Goal: Information Seeking & Learning: Learn about a topic

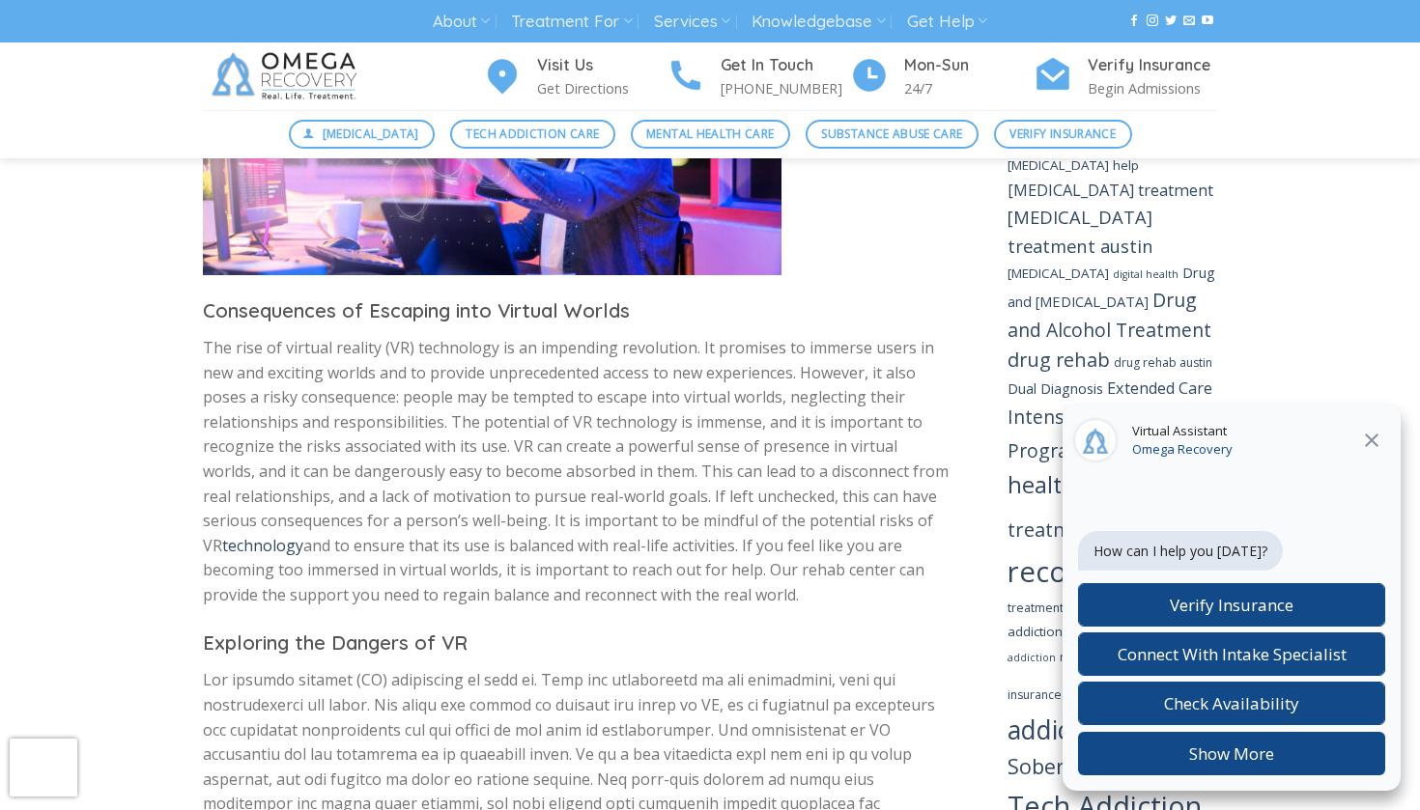
scroll to position [2121, 0]
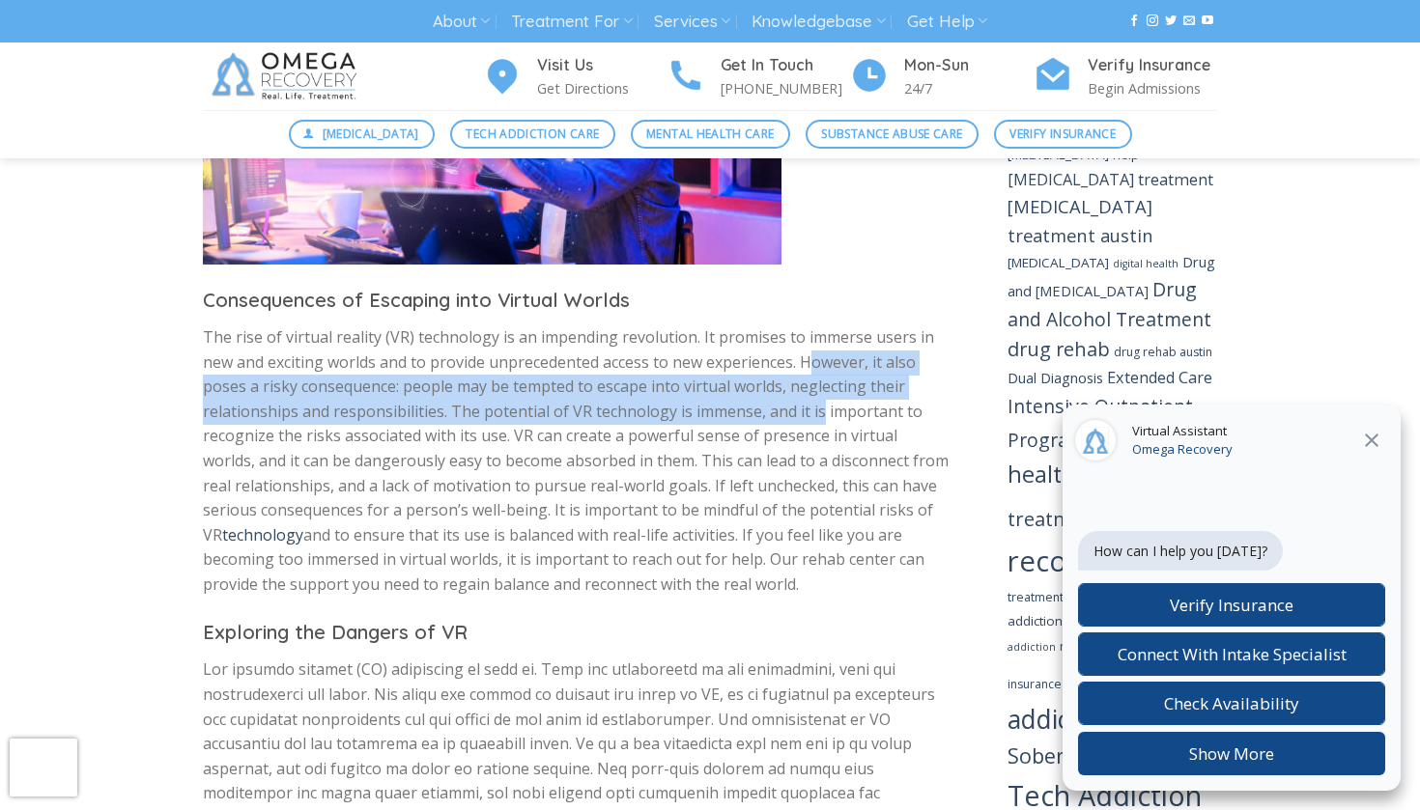
drag, startPoint x: 814, startPoint y: 295, endPoint x: 814, endPoint y: 330, distance: 35.7
click at [814, 330] on p "The rise of virtual reality (VR) technology is an impending revolution. It prom…" at bounding box center [576, 462] width 747 height 272
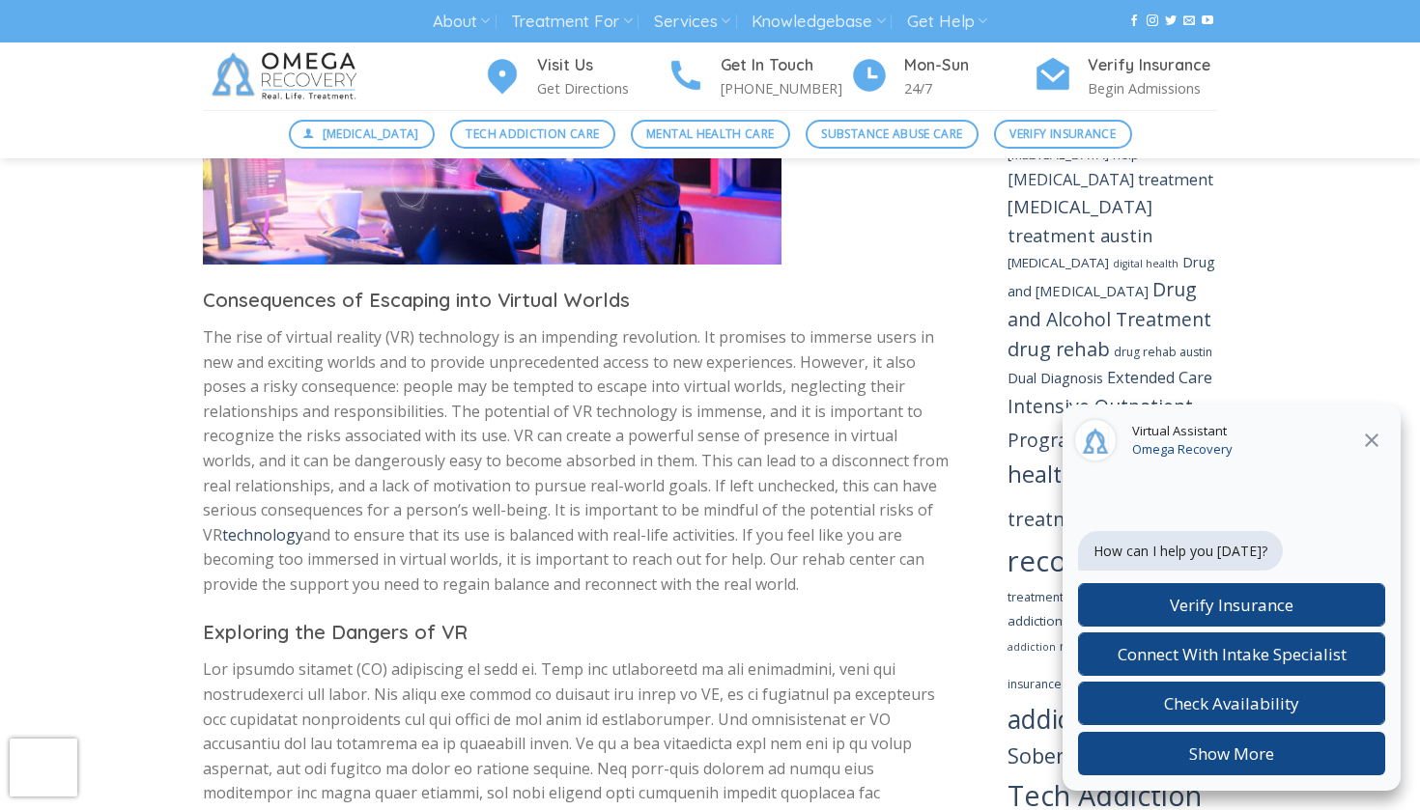
click at [1391, 440] on div "Virtual Assistant Omega Recovery" at bounding box center [1232, 441] width 338 height 73
click at [1400, 440] on div "Virtual Assistant Omega Recovery" at bounding box center [1232, 441] width 338 height 73
click at [1369, 429] on icon at bounding box center [1371, 440] width 23 height 23
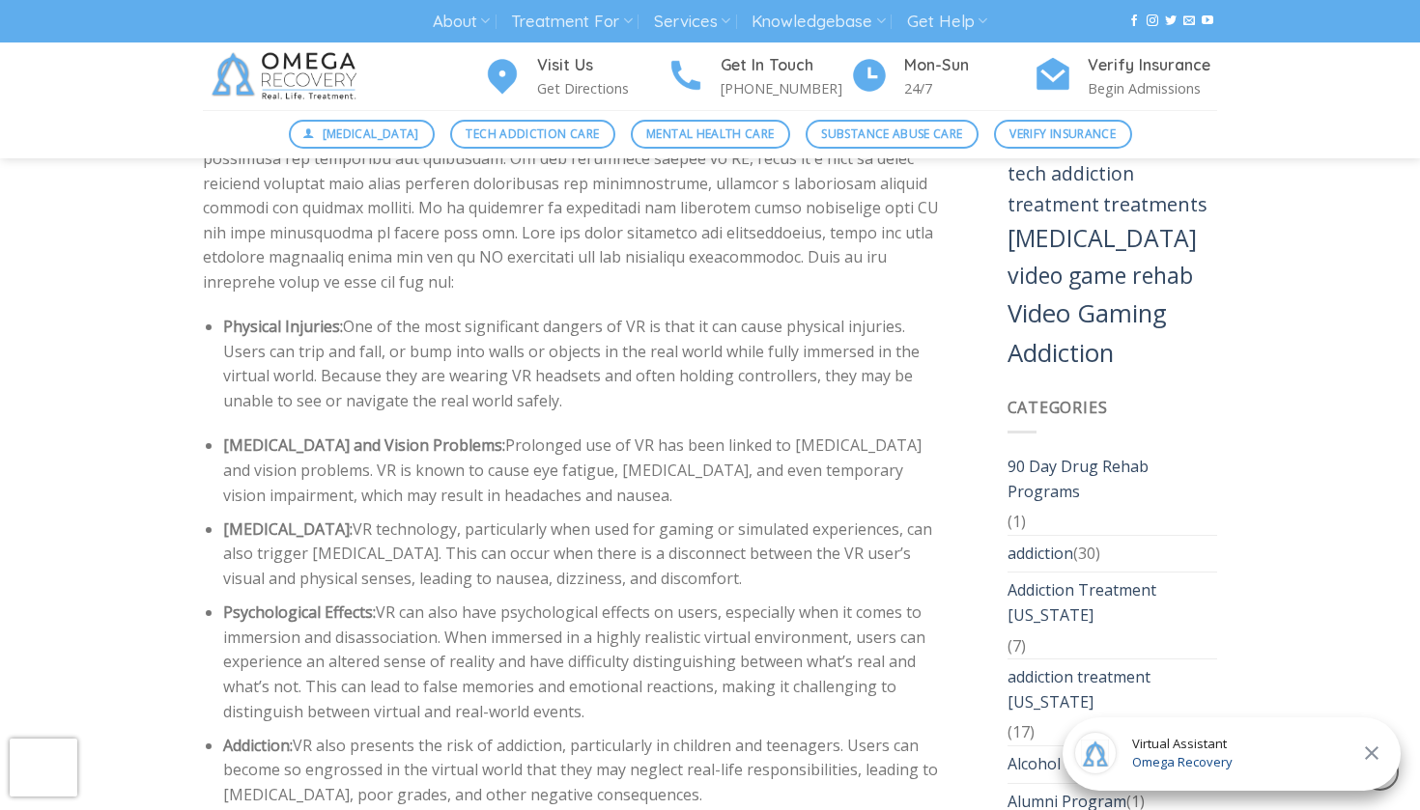
scroll to position [2776, 0]
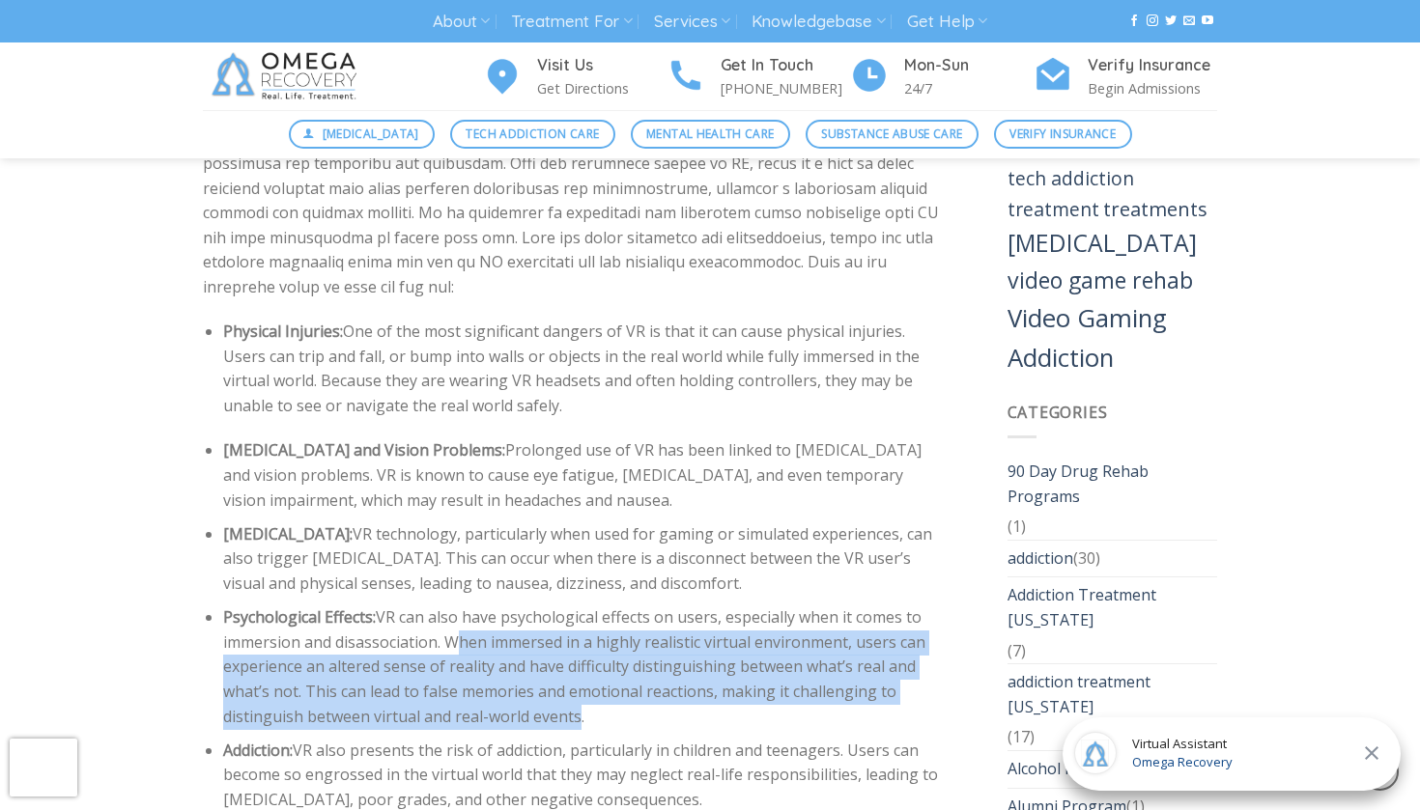
drag, startPoint x: 448, startPoint y: 534, endPoint x: 570, endPoint y: 596, distance: 136.5
click at [570, 606] on li "Psychological Effects: VR can also have psychological effects on users, especia…" at bounding box center [586, 668] width 726 height 124
click at [567, 606] on li "Psychological Effects: VR can also have psychological effects on users, especia…" at bounding box center [586, 668] width 726 height 124
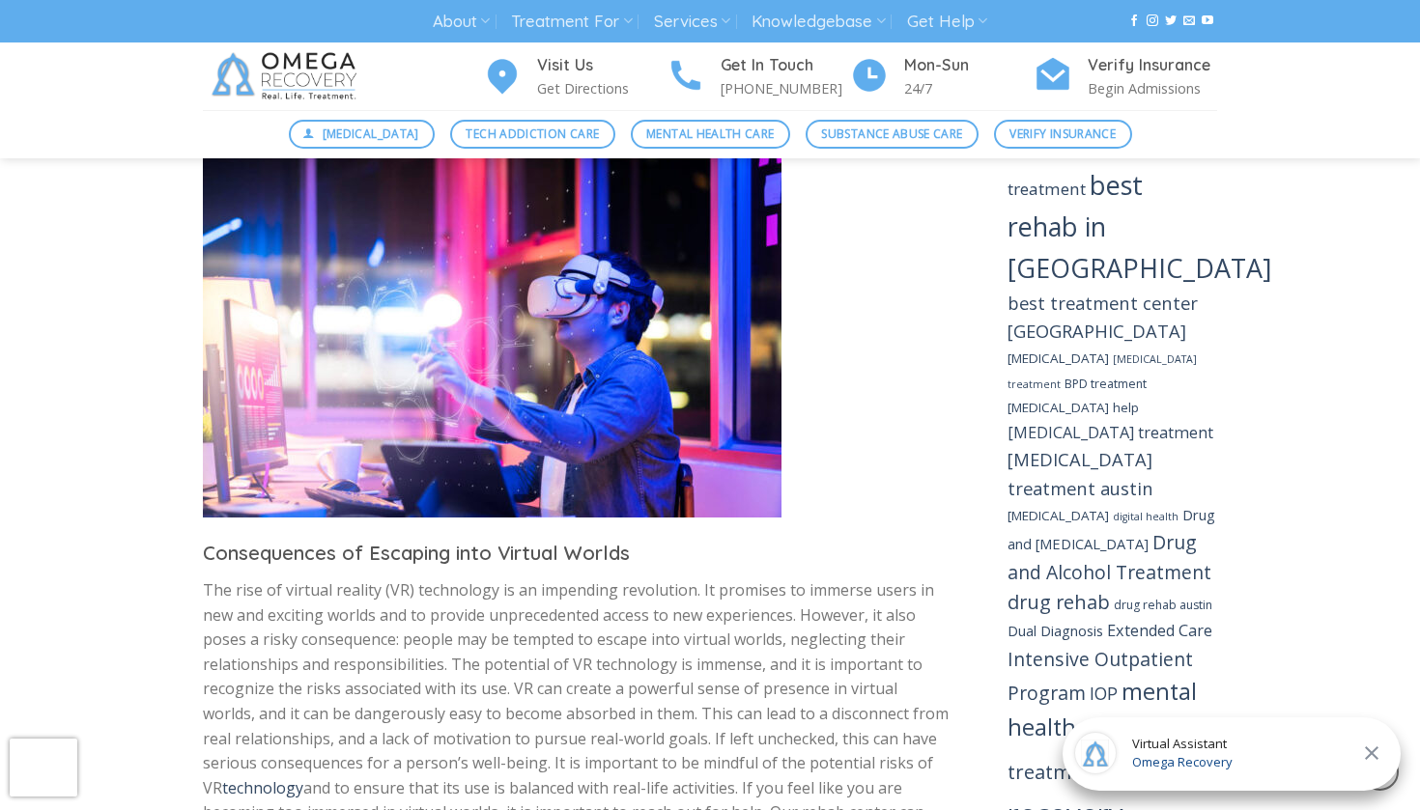
scroll to position [1867, 0]
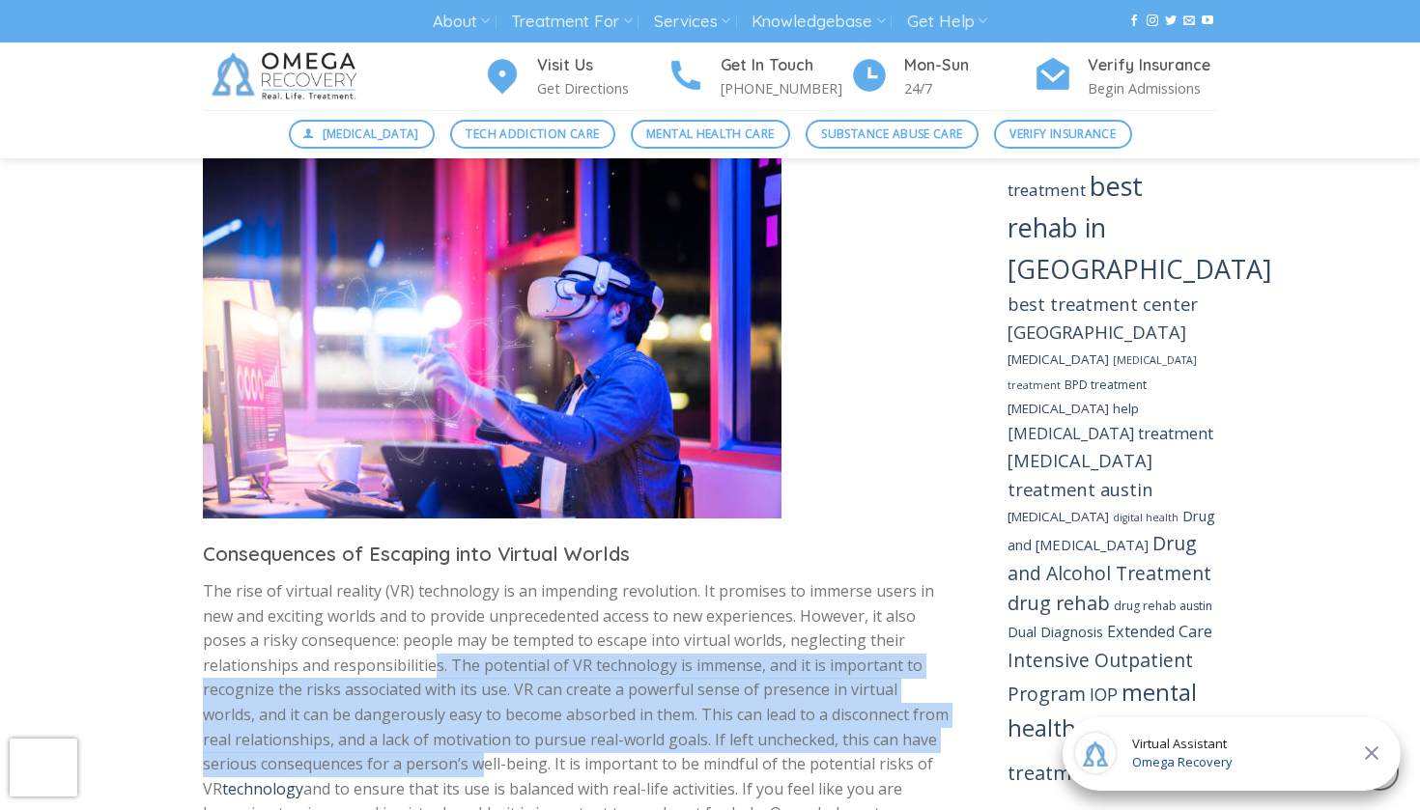
drag, startPoint x: 436, startPoint y: 594, endPoint x: 479, endPoint y: 675, distance: 92.1
click at [479, 675] on p "The rise of virtual reality (VR) technology is an impending revolution. It prom…" at bounding box center [576, 716] width 747 height 272
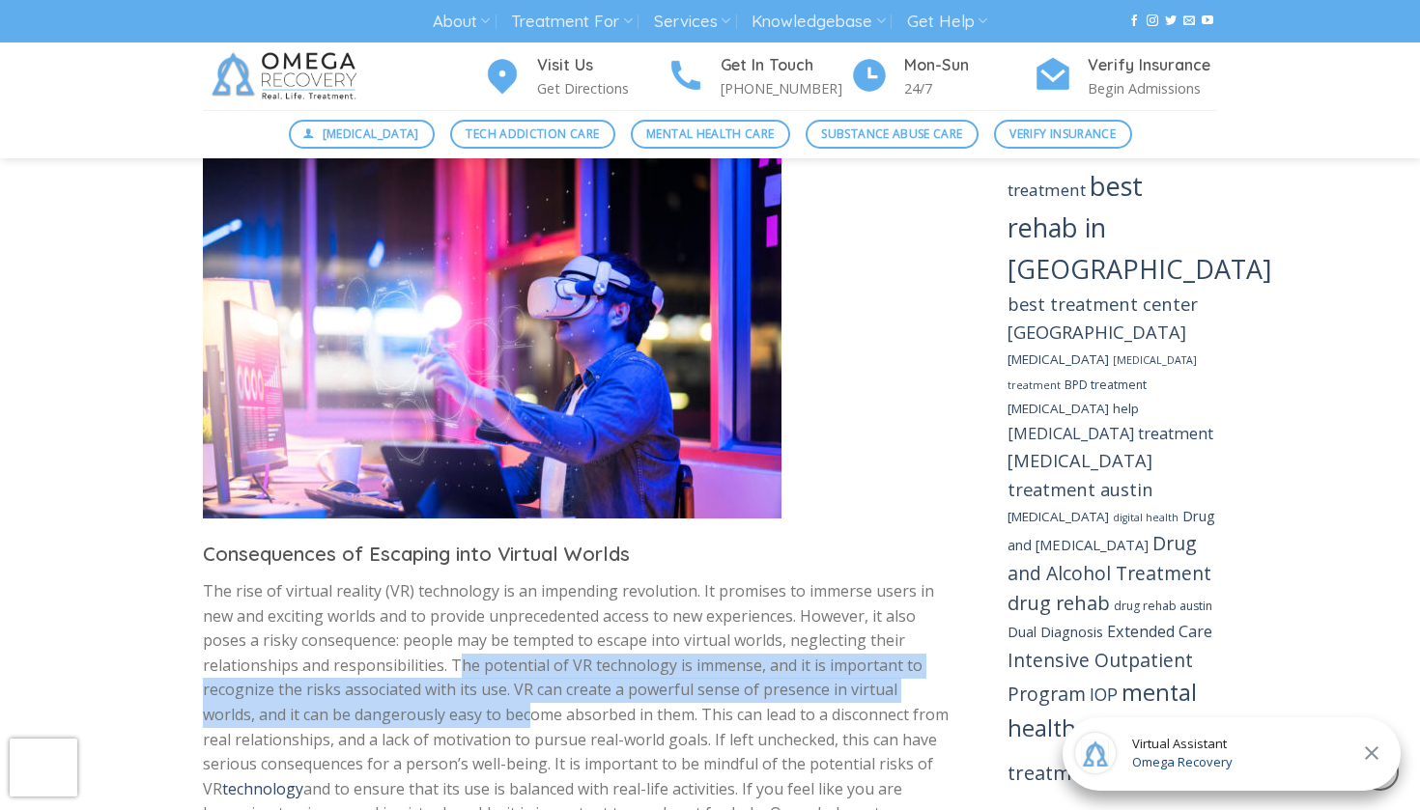
drag, startPoint x: 460, startPoint y: 597, endPoint x: 476, endPoint y: 630, distance: 36.7
click at [476, 630] on p "The rise of virtual reality (VR) technology is an impending revolution. It prom…" at bounding box center [576, 716] width 747 height 272
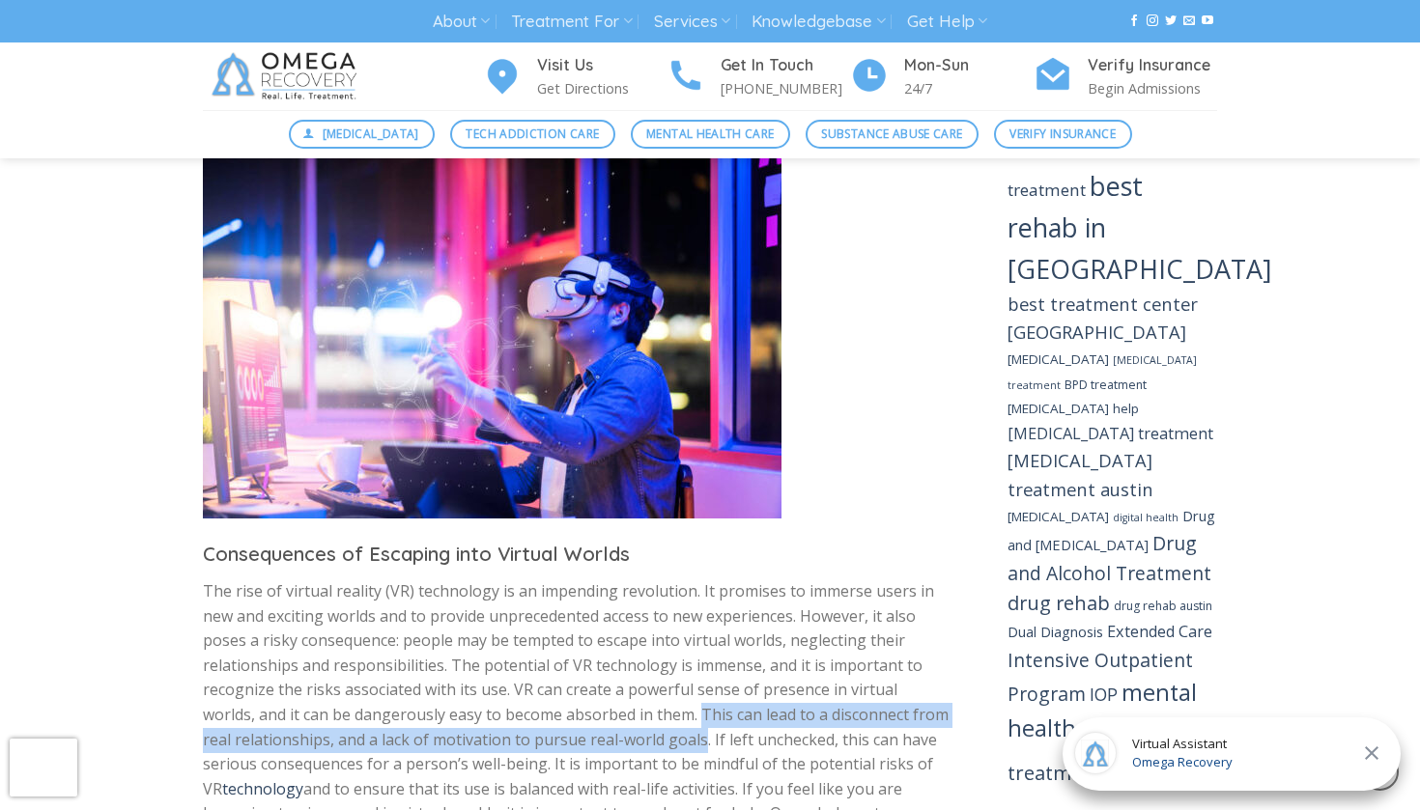
drag, startPoint x: 644, startPoint y: 644, endPoint x: 667, endPoint y: 668, distance: 32.1
click at [667, 668] on p "The rise of virtual reality (VR) technology is an impending revolution. It prom…" at bounding box center [576, 716] width 747 height 272
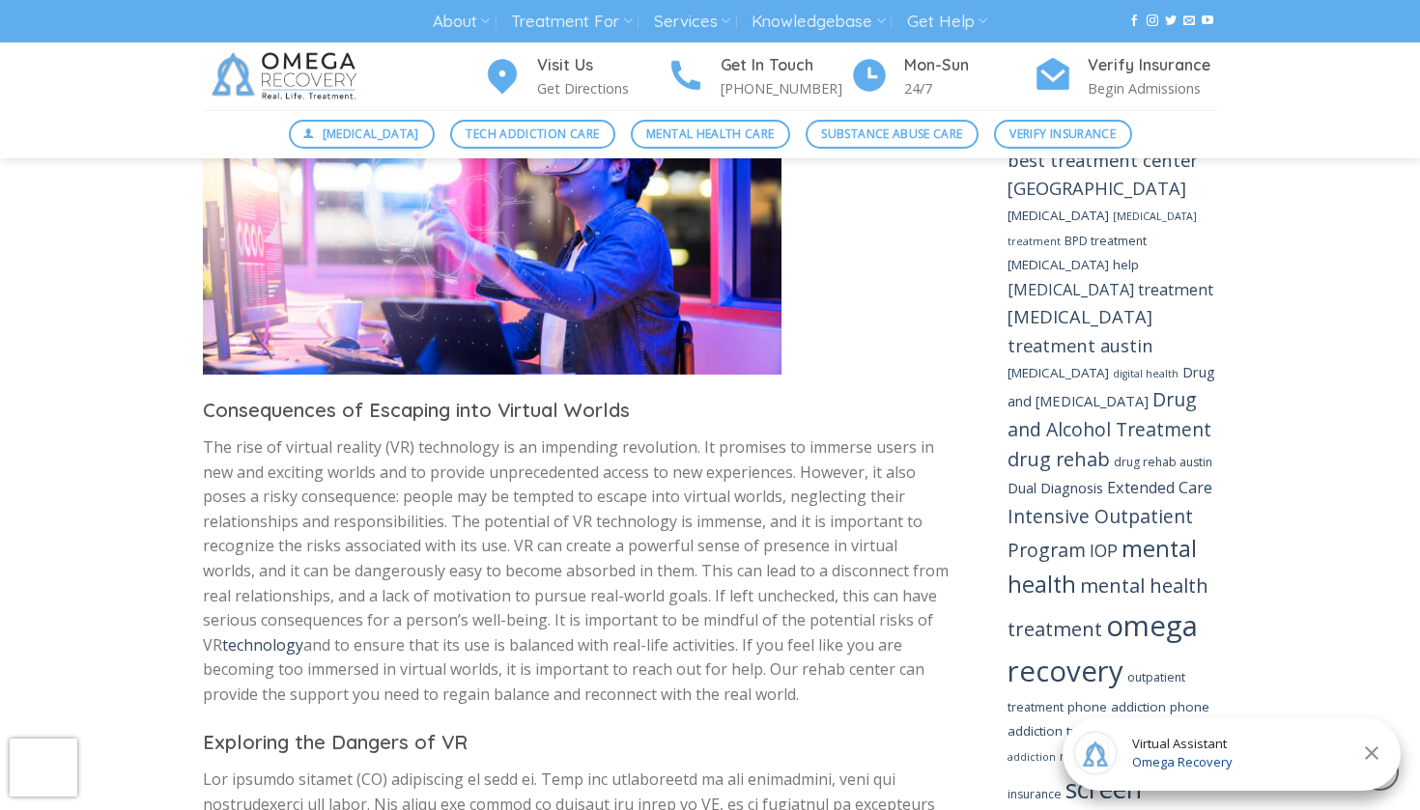
scroll to position [2014, 0]
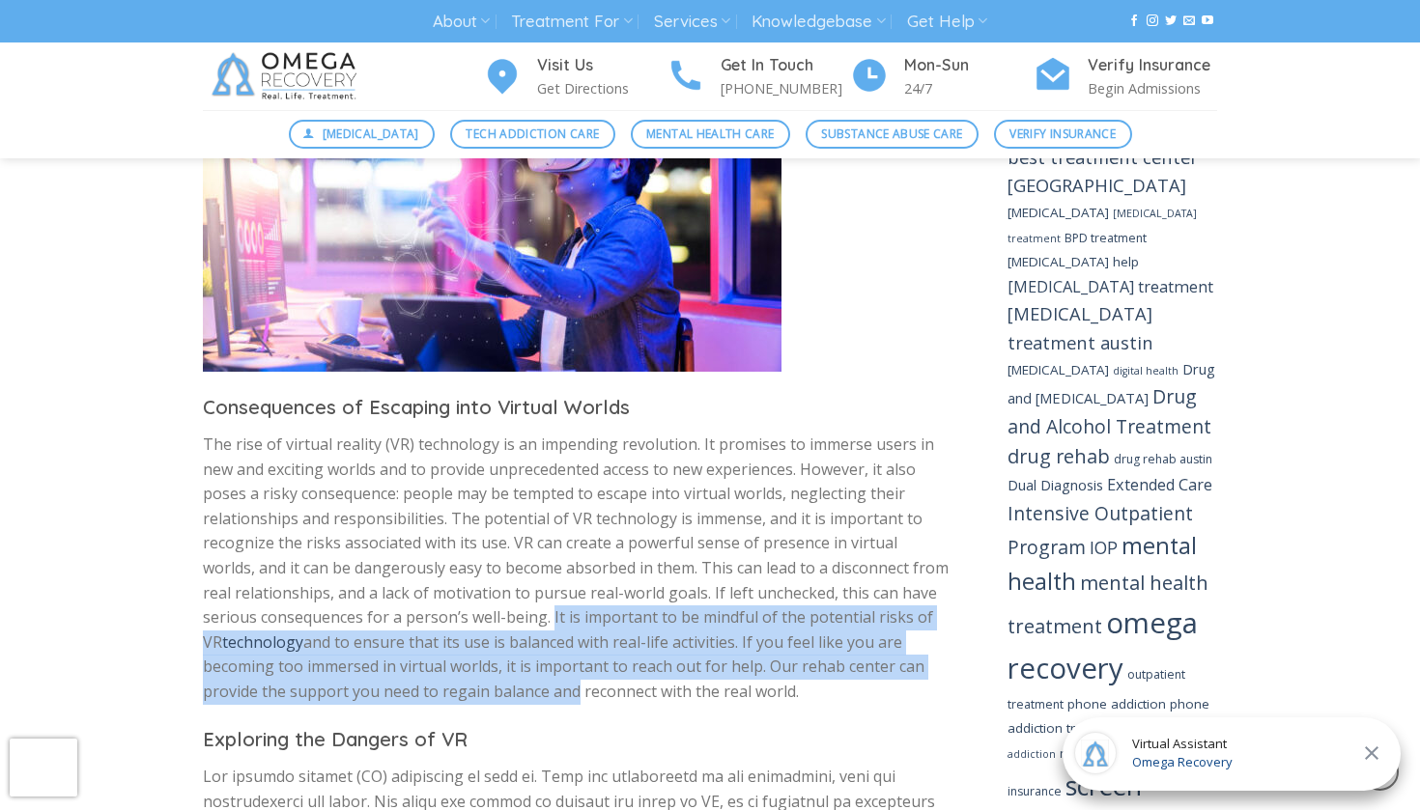
drag, startPoint x: 550, startPoint y: 542, endPoint x: 570, endPoint y: 614, distance: 75.2
click at [570, 614] on p "The rise of virtual reality (VR) technology is an impending revolution. It prom…" at bounding box center [576, 569] width 747 height 272
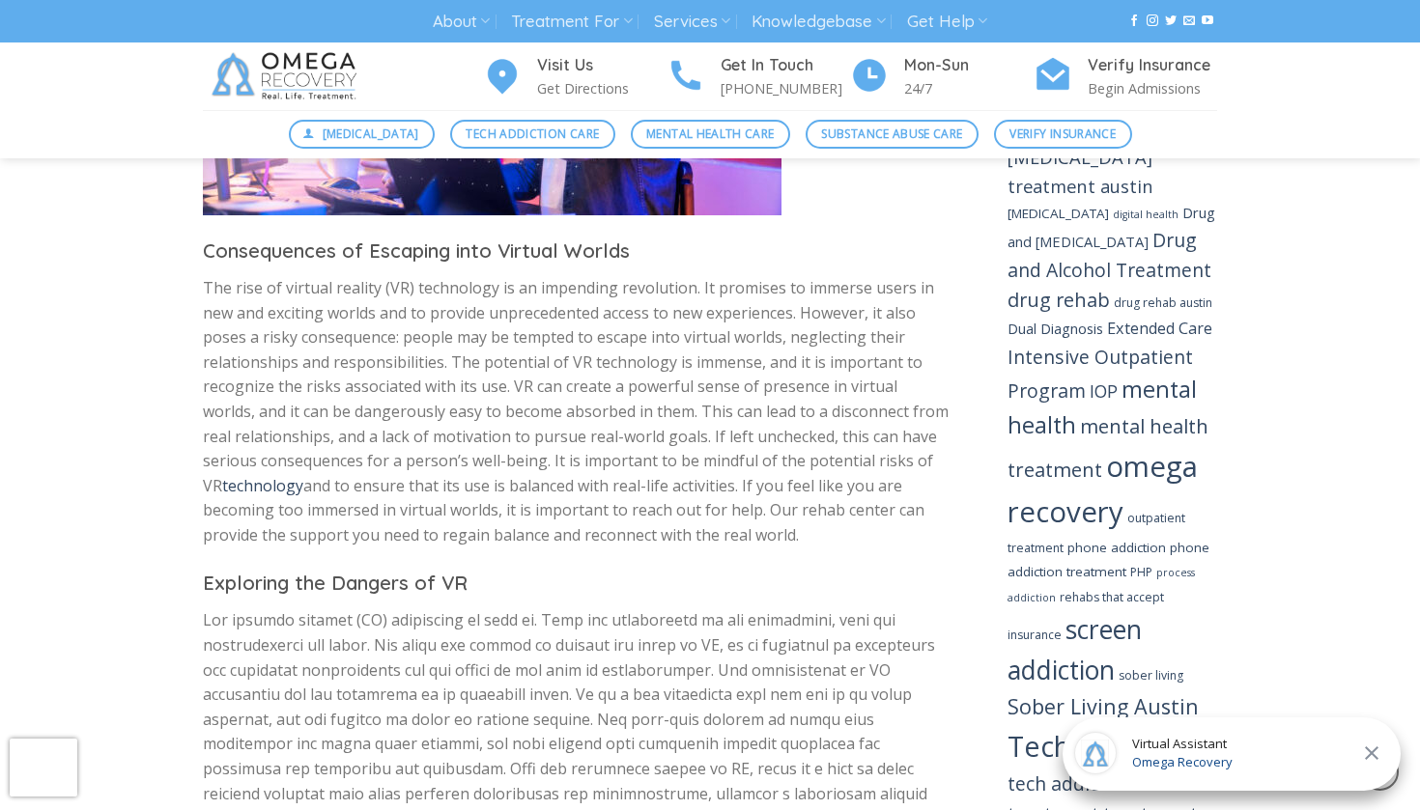
scroll to position [2093, 0]
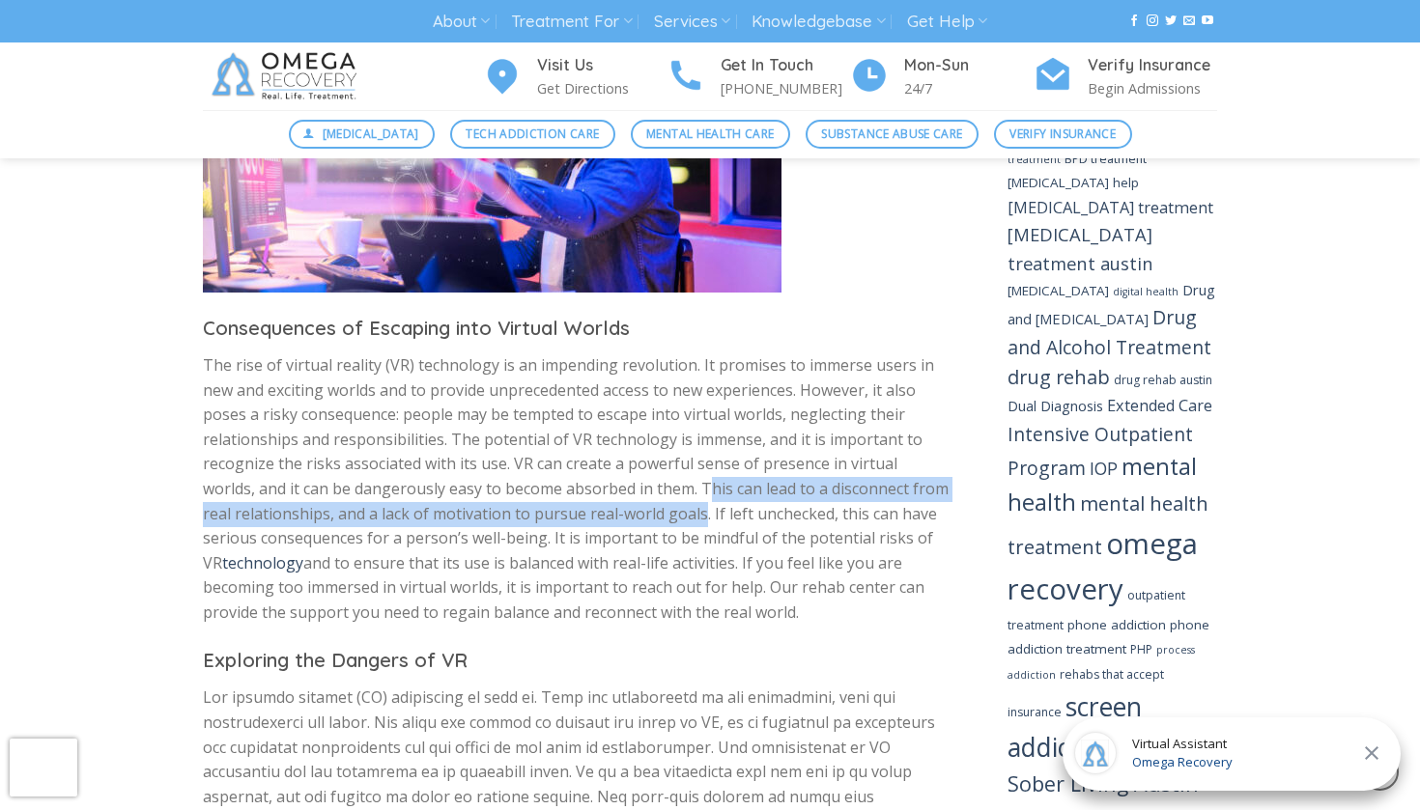
drag, startPoint x: 651, startPoint y: 420, endPoint x: 667, endPoint y: 439, distance: 24.0
click at [667, 439] on p "The rise of virtual reality (VR) technology is an impending revolution. It prom…" at bounding box center [576, 490] width 747 height 272
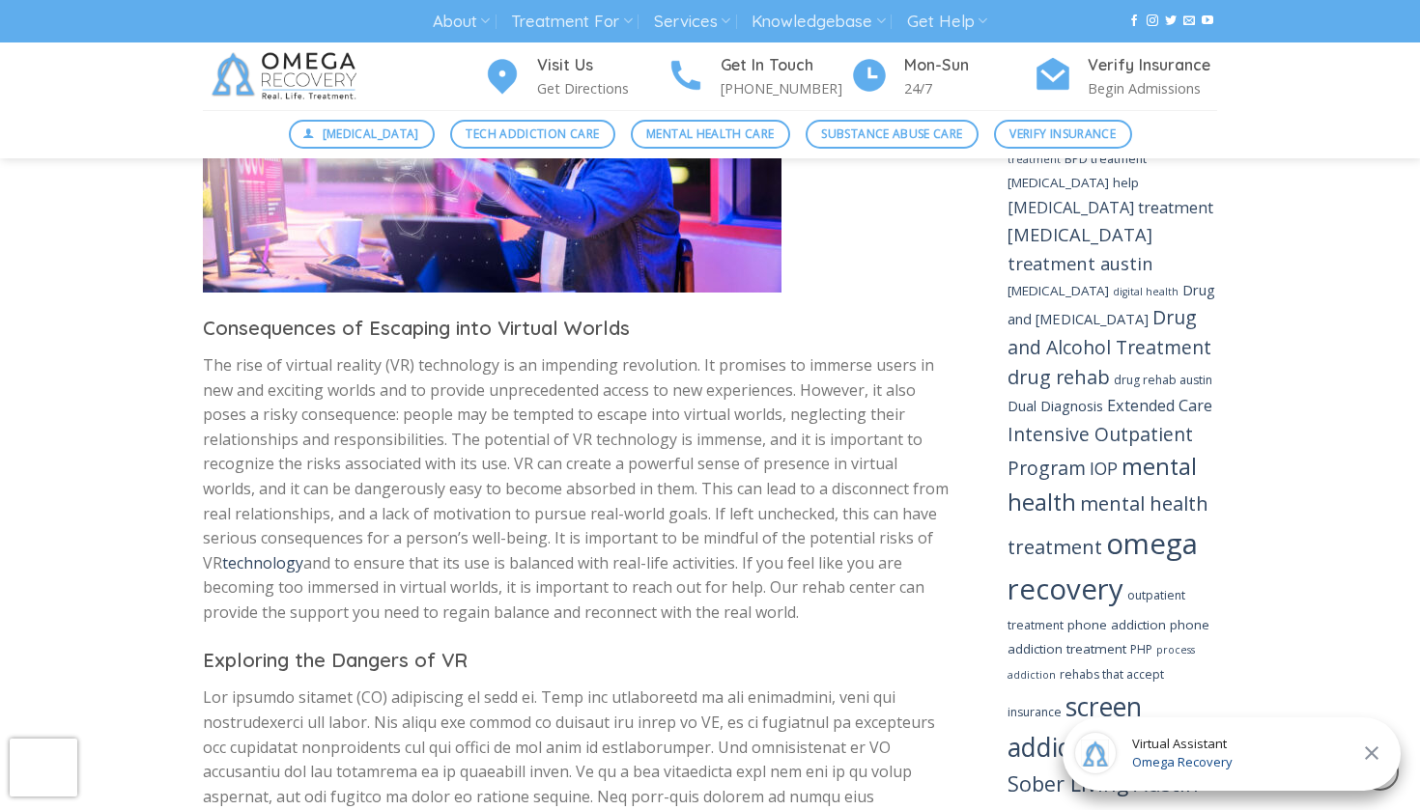
click at [651, 421] on p "The rise of virtual reality (VR) technology is an impending revolution. It prom…" at bounding box center [576, 490] width 747 height 272
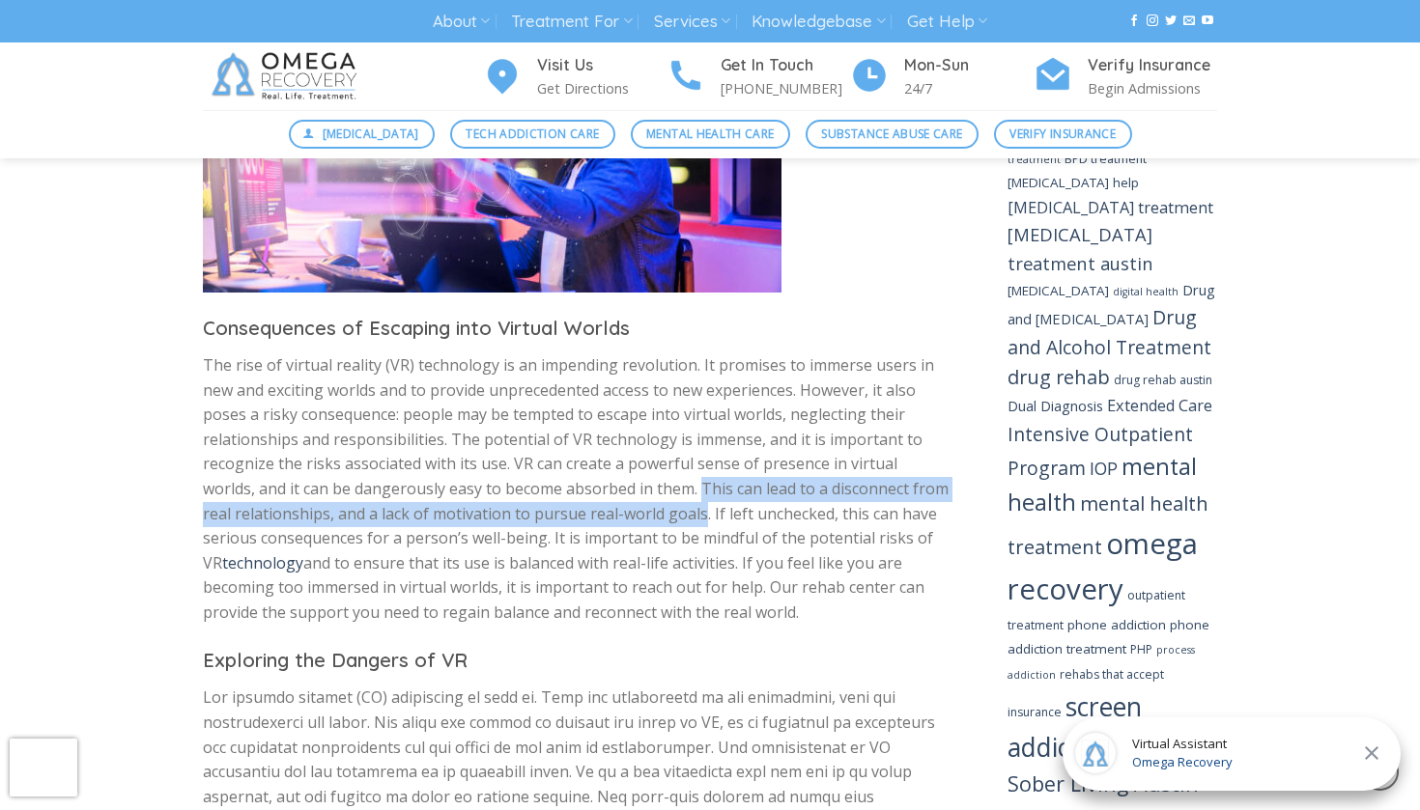
drag, startPoint x: 646, startPoint y: 421, endPoint x: 670, endPoint y: 438, distance: 29.2
click at [670, 438] on p "The rise of virtual reality (VR) technology is an impending revolution. It prom…" at bounding box center [576, 490] width 747 height 272
copy p "This can lead to a disconnect from real relationships, and a lack of motivation…"
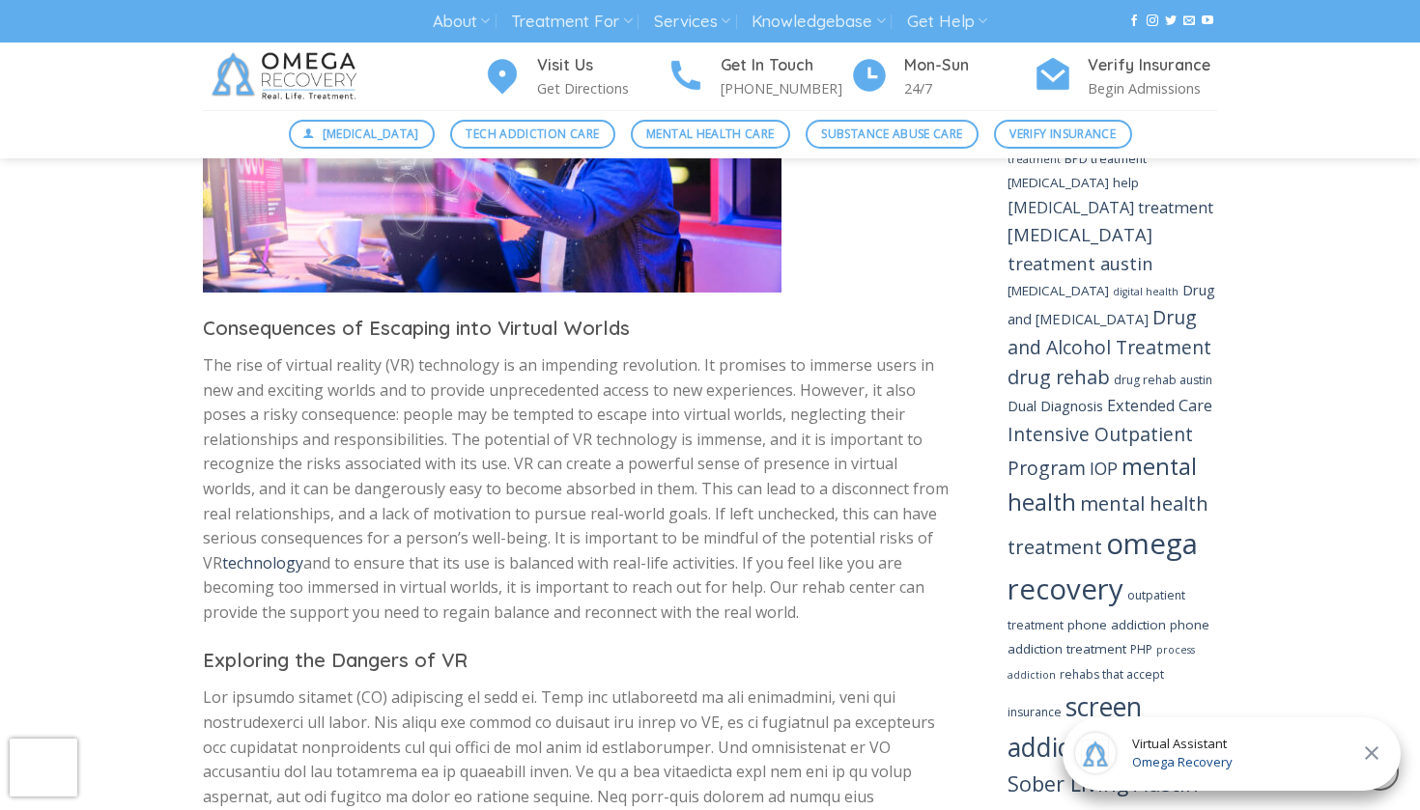
click at [409, 427] on p "The rise of virtual reality (VR) technology is an impending revolution. It prom…" at bounding box center [576, 490] width 747 height 272
click at [596, 374] on p "The rise of virtual reality (VR) technology is an impending revolution. It prom…" at bounding box center [576, 490] width 747 height 272
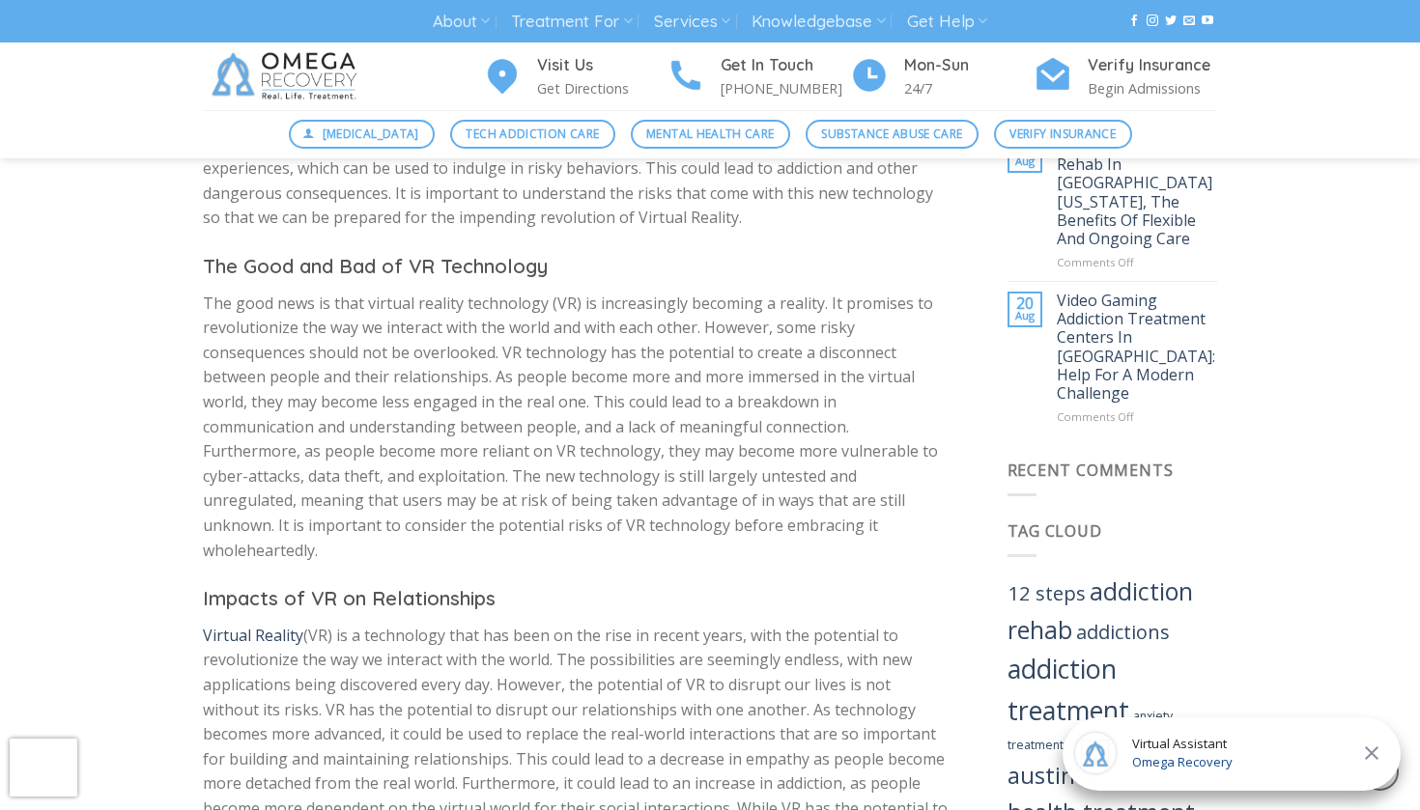
scroll to position [1089, 0]
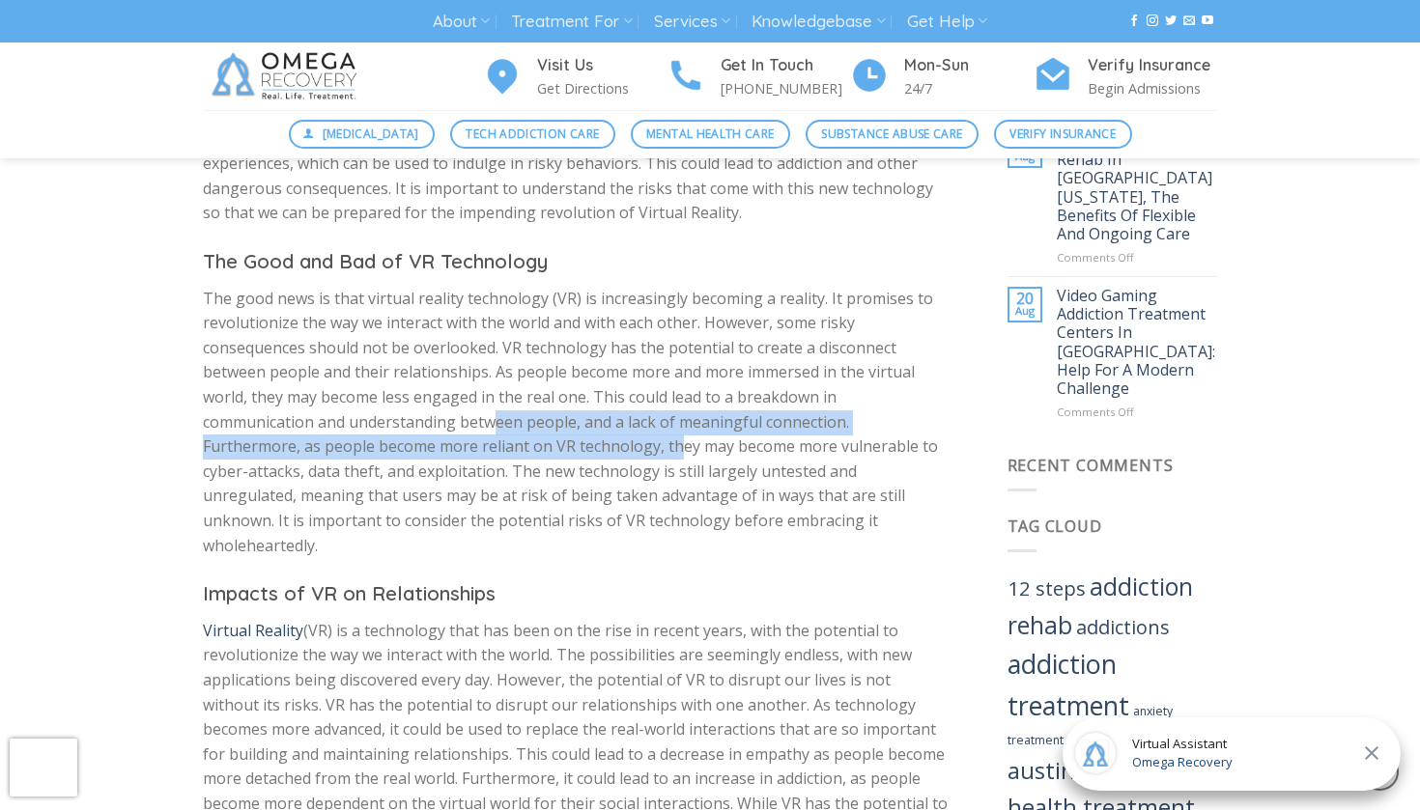
drag, startPoint x: 495, startPoint y: 403, endPoint x: 585, endPoint y: 420, distance: 92.5
click at [584, 420] on p "The good news is that virtual reality technology (VR) is increasingly becoming …" at bounding box center [576, 423] width 747 height 272
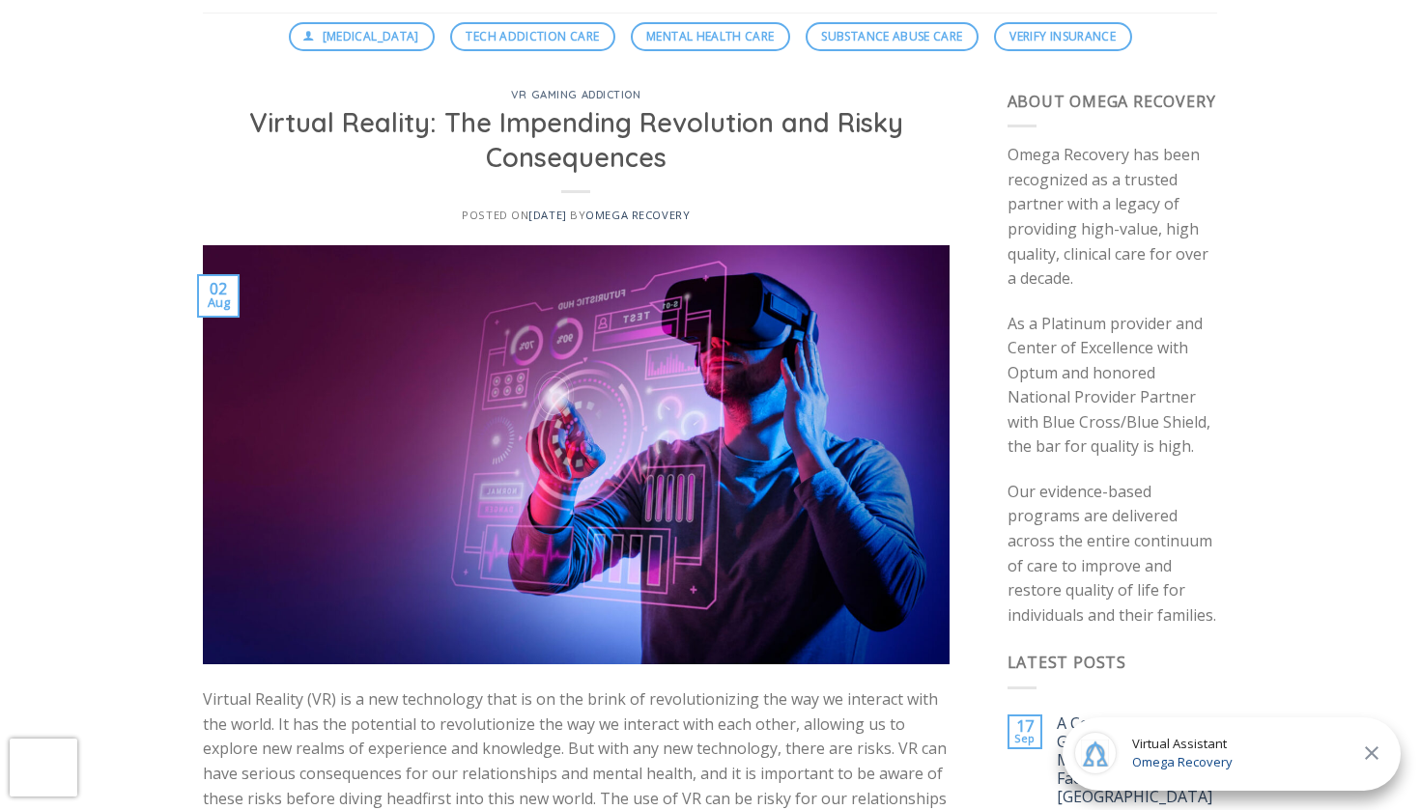
scroll to position [175, 0]
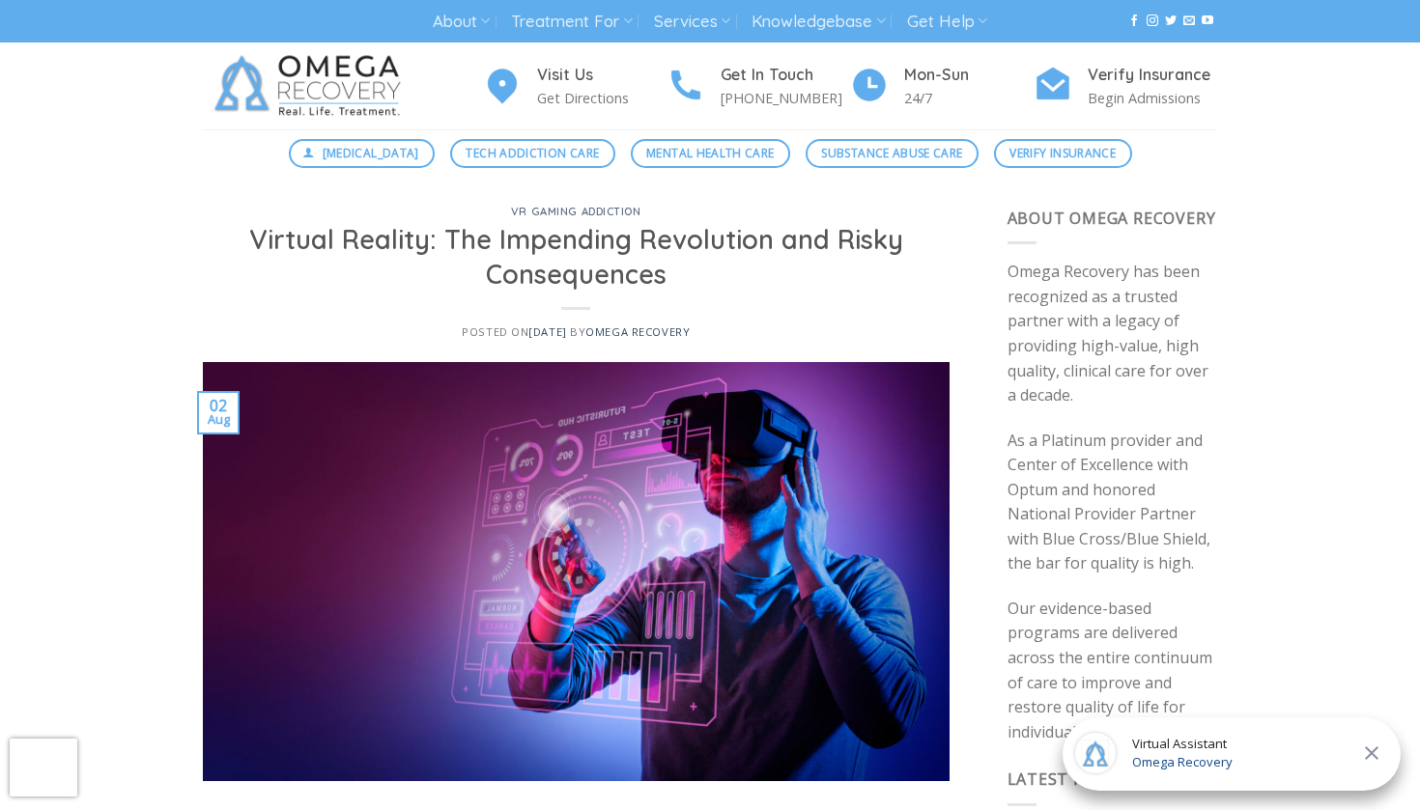
click at [772, 299] on div "VR Gaming Addiction Virtual Reality: The Impending Revolution and Risky Consequ…" at bounding box center [576, 285] width 747 height 156
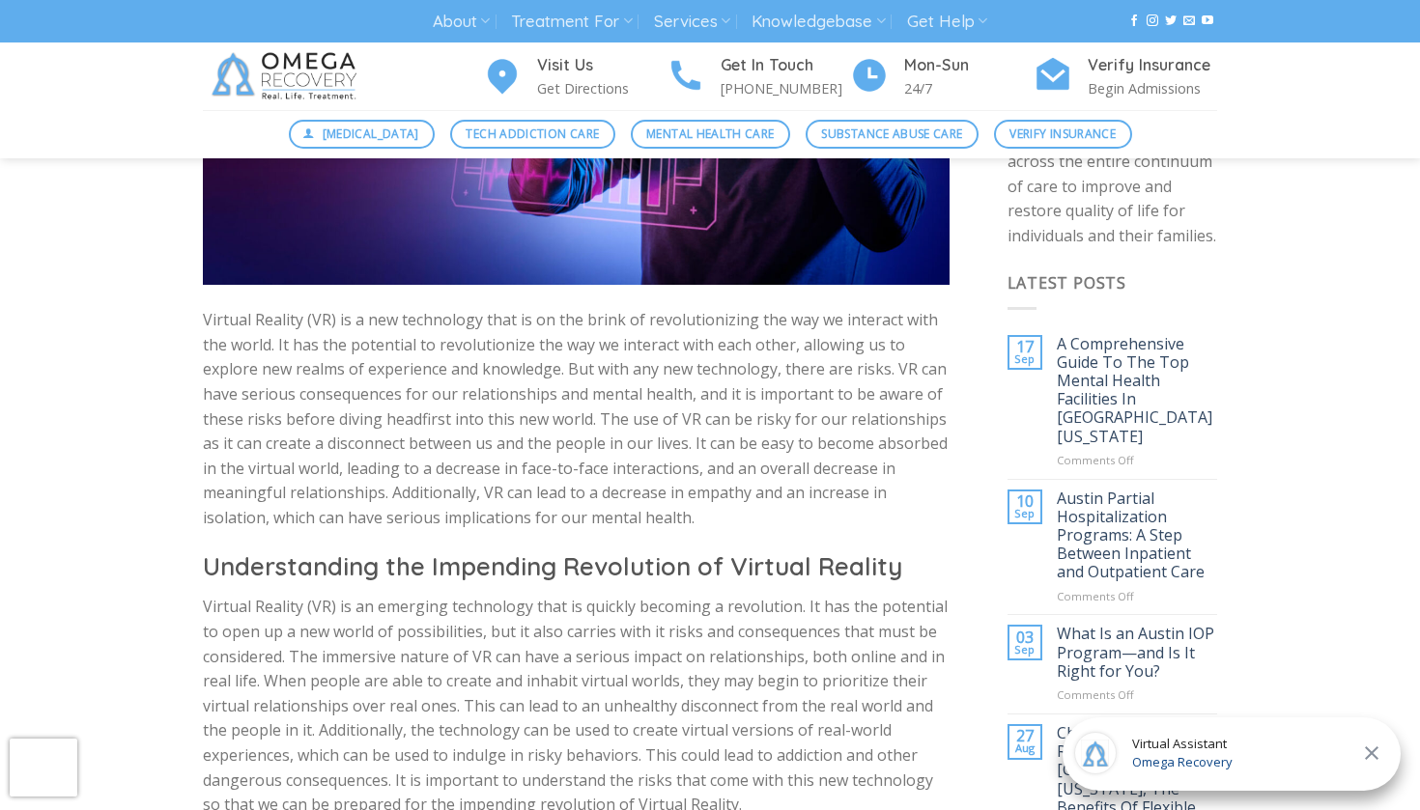
scroll to position [500, 0]
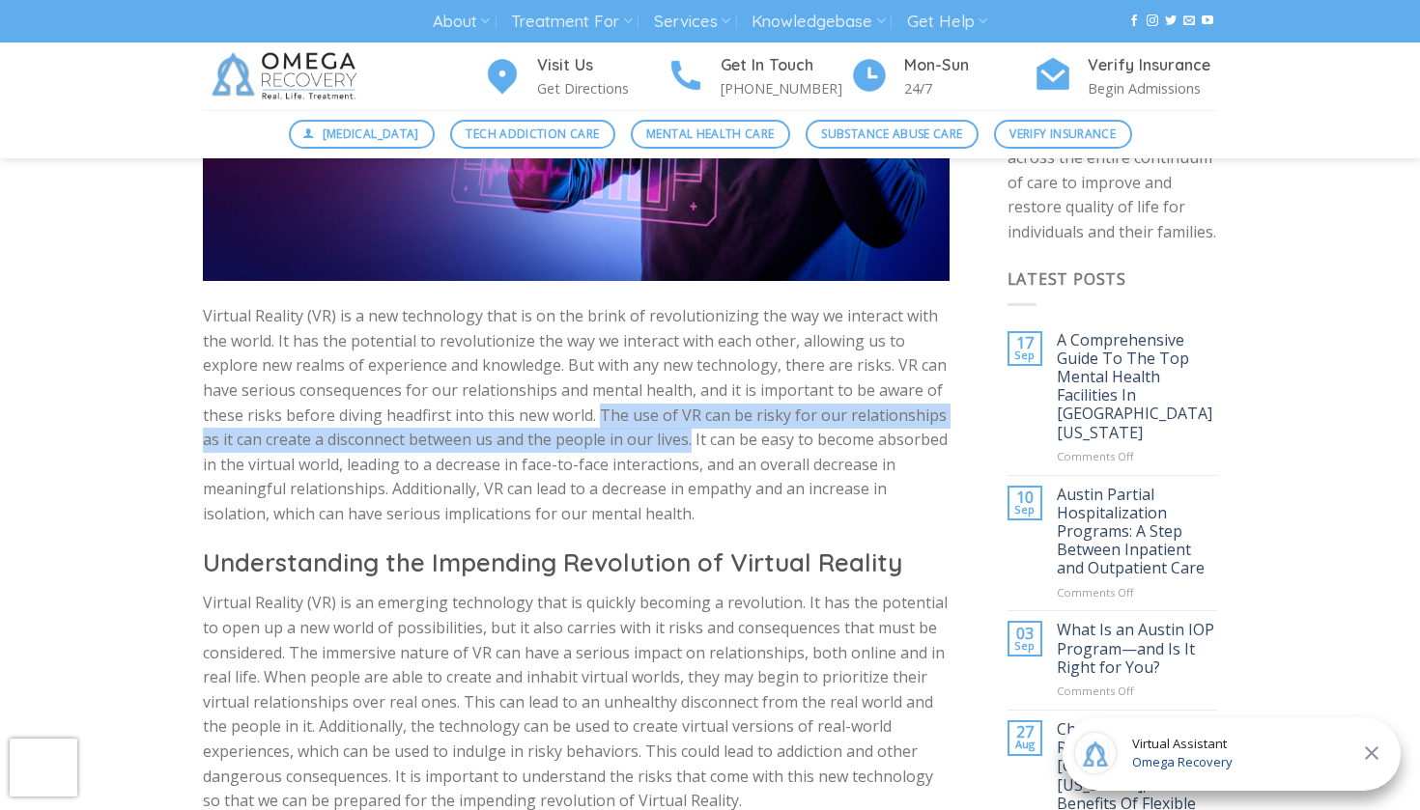
drag, startPoint x: 599, startPoint y: 418, endPoint x: 693, endPoint y: 439, distance: 95.9
click at [693, 439] on p "Virtual Reality (VR) is a new technology that is on the brink of revolutionizin…" at bounding box center [576, 415] width 747 height 222
click at [692, 439] on p "Virtual Reality (VR) is a new technology that is on the brink of revolutionizin…" at bounding box center [576, 415] width 747 height 222
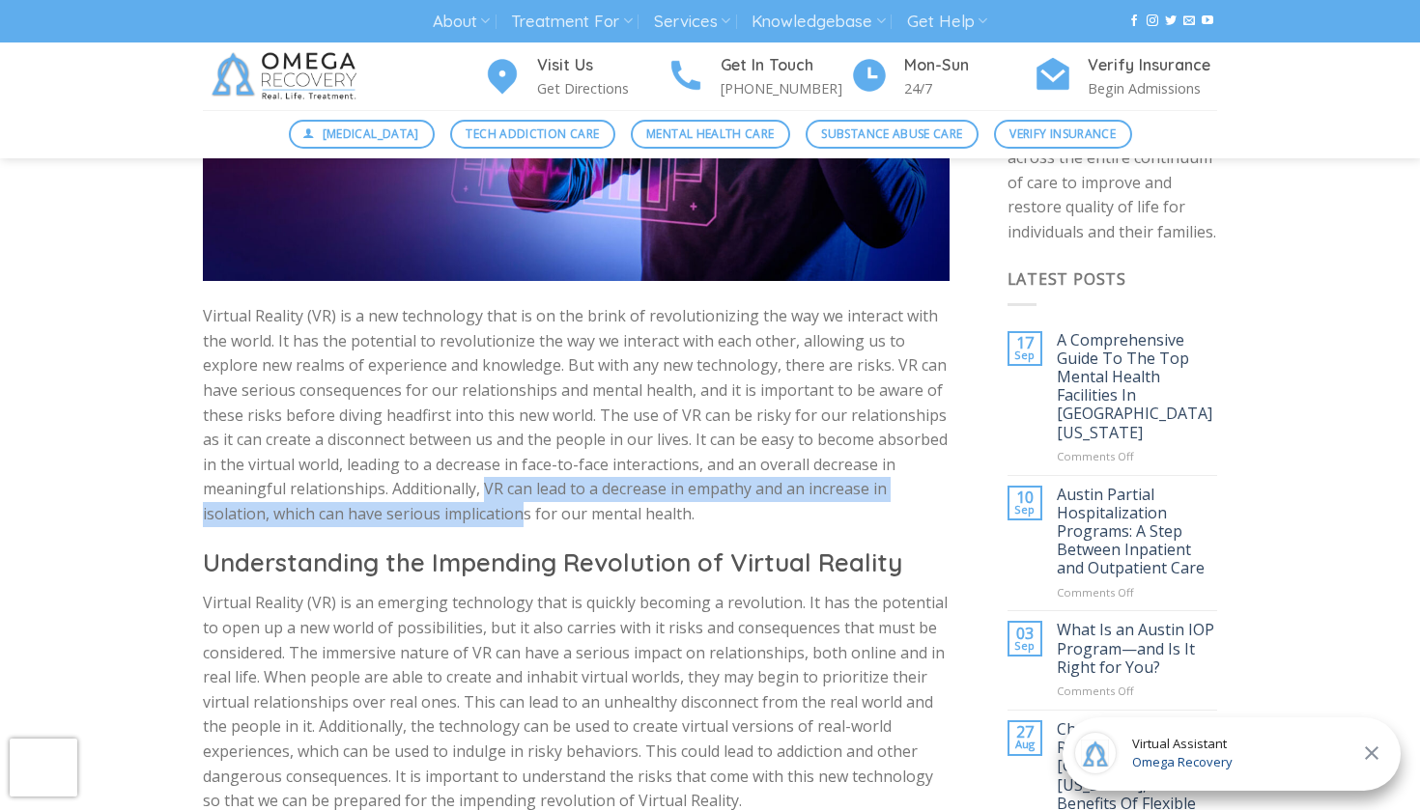
drag, startPoint x: 485, startPoint y: 483, endPoint x: 522, endPoint y: 505, distance: 42.9
click at [523, 505] on p "Virtual Reality (VR) is a new technology that is on the brink of revolutionizin…" at bounding box center [576, 415] width 747 height 222
click at [522, 505] on p "Virtual Reality (VR) is a new technology that is on the brink of revolutionizin…" at bounding box center [576, 415] width 747 height 222
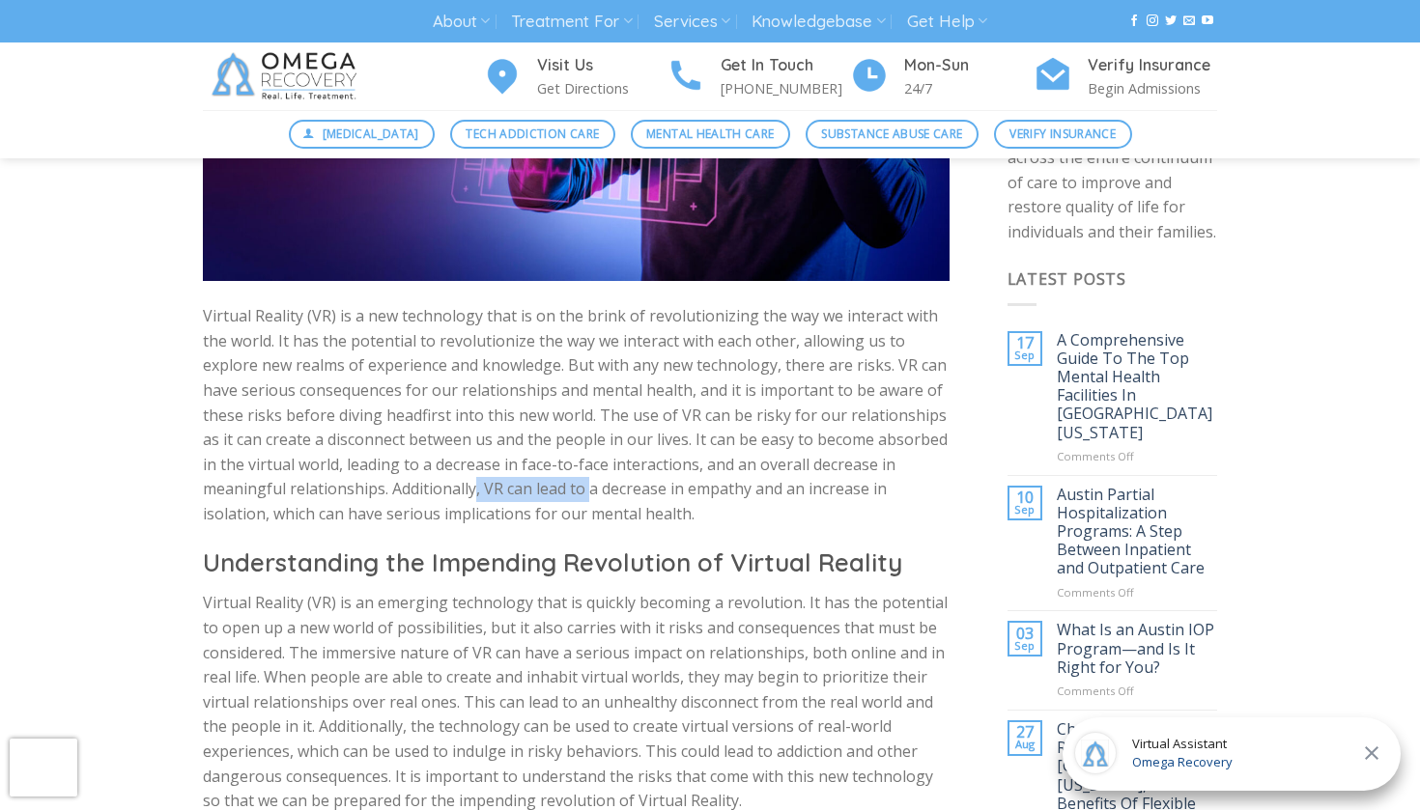
drag, startPoint x: 476, startPoint y: 485, endPoint x: 587, endPoint y: 494, distance: 111.4
click at [587, 494] on p "Virtual Reality (VR) is a new technology that is on the brink of revolutionizin…" at bounding box center [576, 415] width 747 height 222
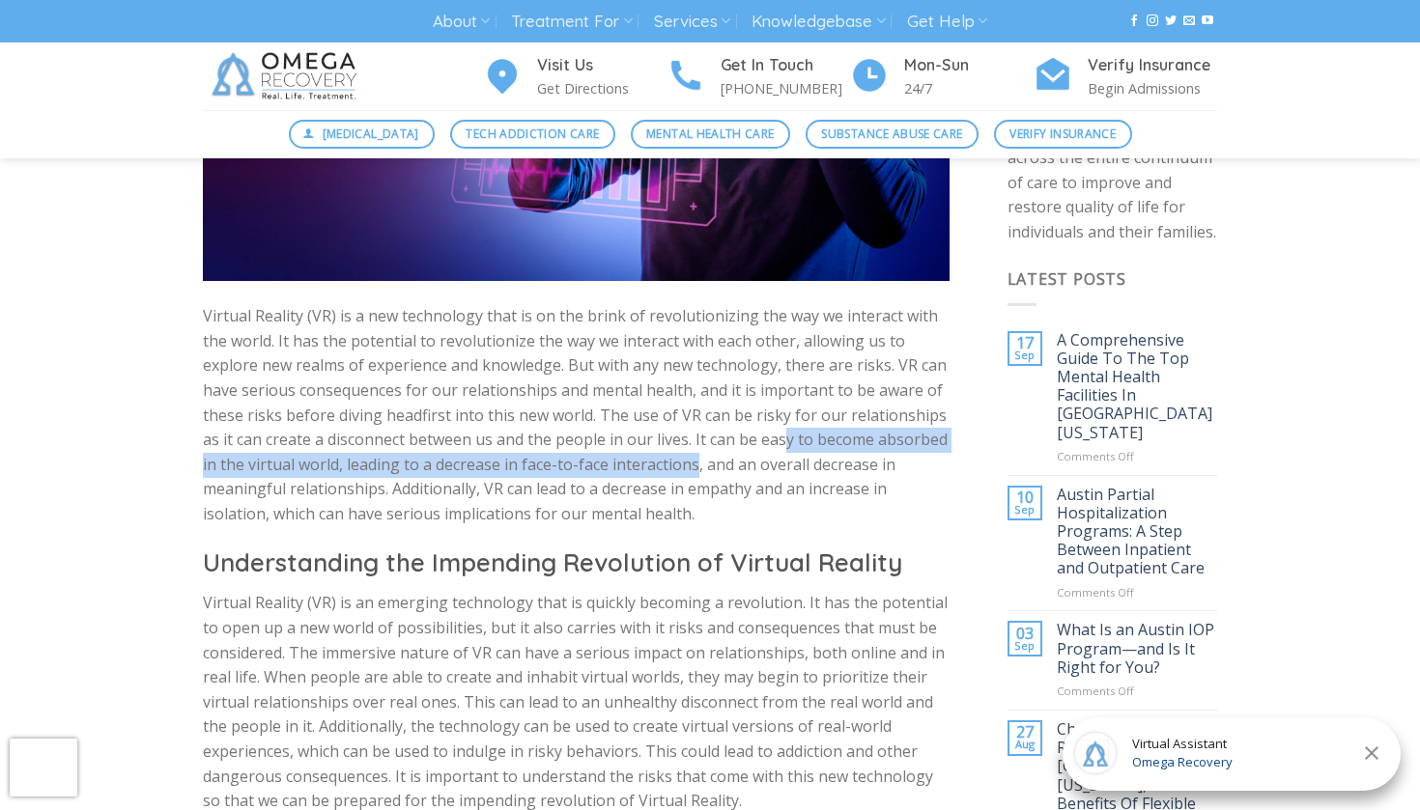
drag, startPoint x: 692, startPoint y: 446, endPoint x: 782, endPoint y: 441, distance: 90.9
click at [783, 441] on p "Virtual Reality (VR) is a new technology that is on the brink of revolutionizin…" at bounding box center [576, 415] width 747 height 222
click at [782, 441] on p "Virtual Reality (VR) is a new technology that is on the brink of revolutionizin…" at bounding box center [576, 415] width 747 height 222
drag, startPoint x: 688, startPoint y: 440, endPoint x: 691, endPoint y: 469, distance: 28.2
click at [691, 469] on p "Virtual Reality (VR) is a new technology that is on the brink of revolutionizin…" at bounding box center [576, 415] width 747 height 222
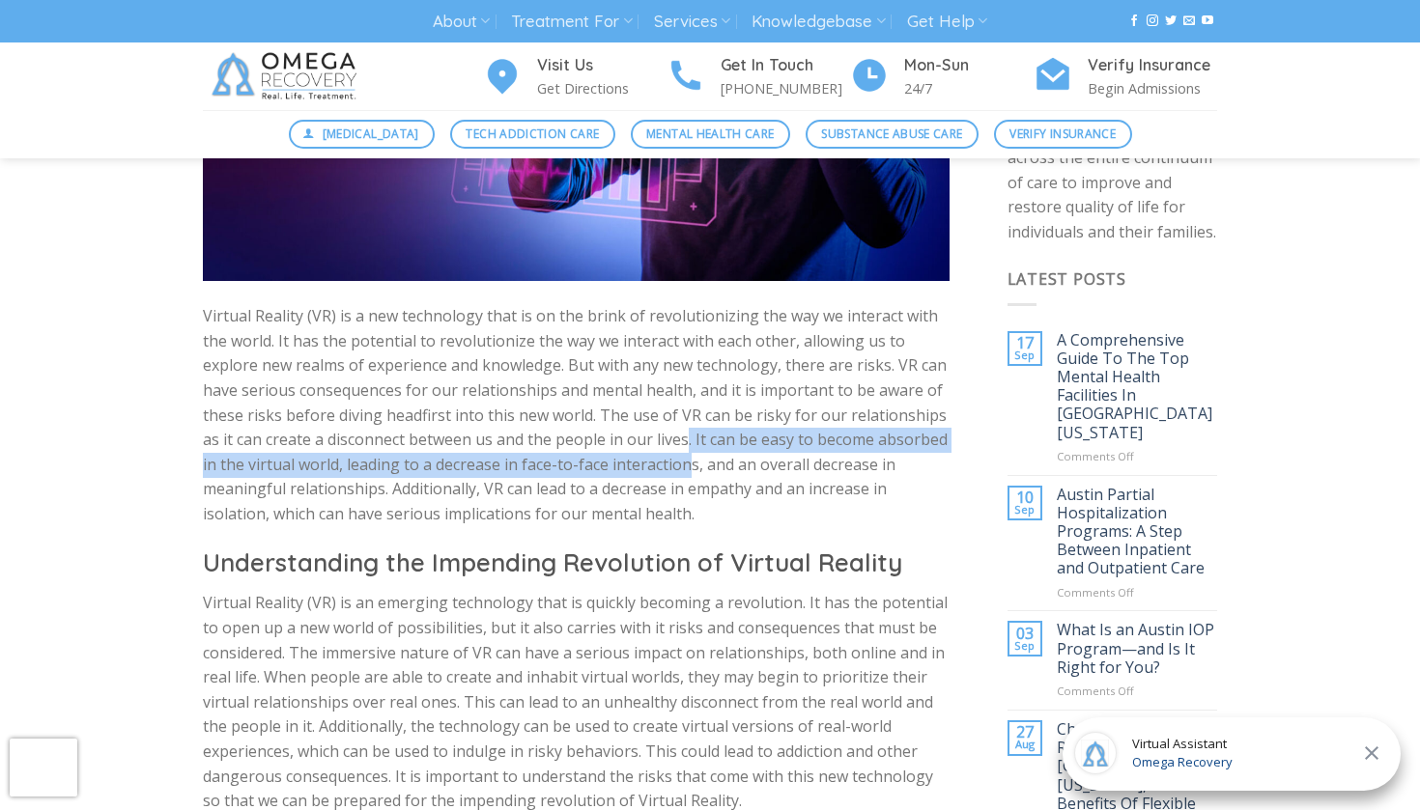
click at [691, 469] on p "Virtual Reality (VR) is a new technology that is on the brink of revolutionizin…" at bounding box center [576, 415] width 747 height 222
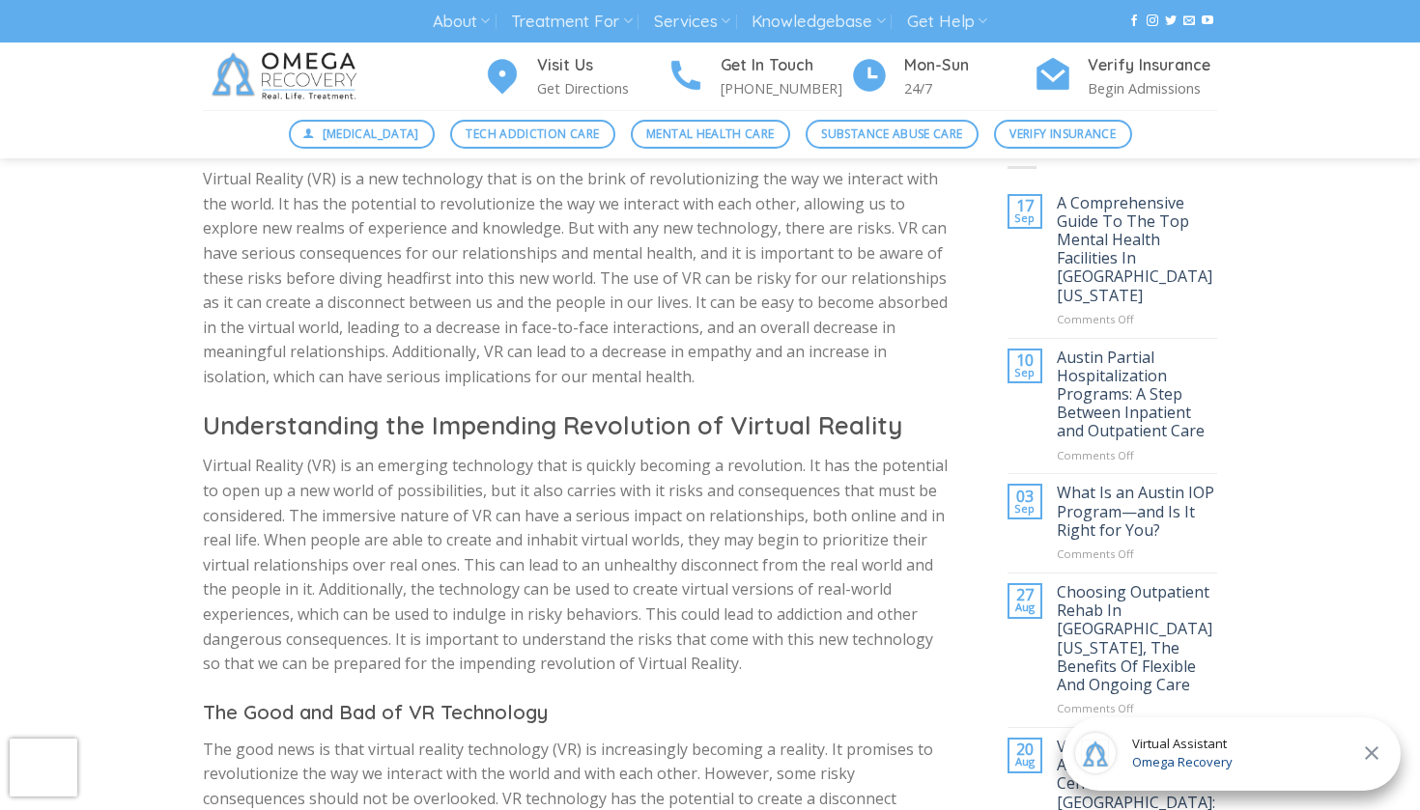
scroll to position [644, 0]
